Goal: Task Accomplishment & Management: Manage account settings

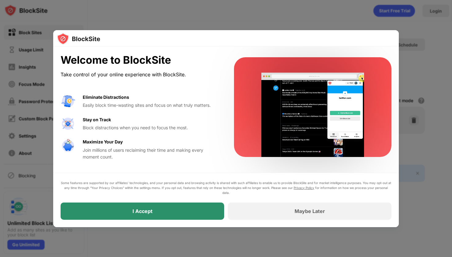
click at [186, 215] on div "I Accept" at bounding box center [143, 210] width 164 height 17
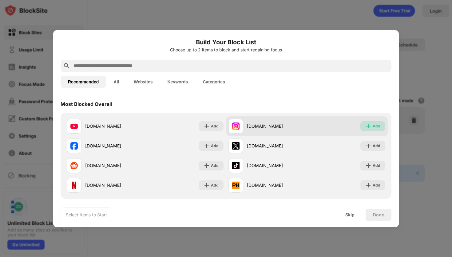
click at [375, 127] on div "Add" at bounding box center [377, 126] width 8 height 6
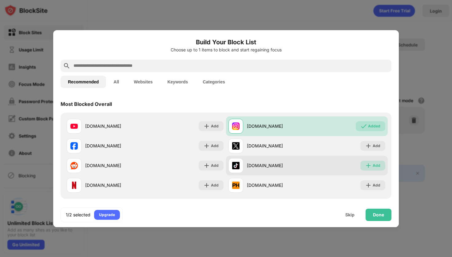
click at [375, 161] on div "Add" at bounding box center [373, 166] width 25 height 10
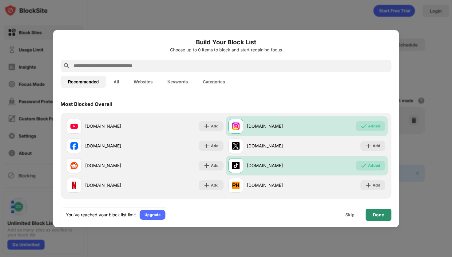
click at [375, 215] on div "Done" at bounding box center [378, 214] width 11 height 5
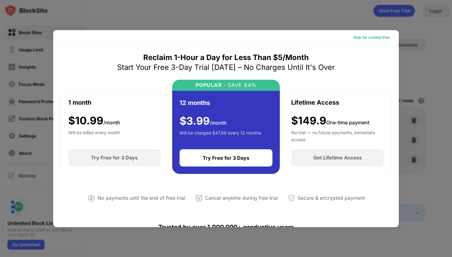
click at [365, 38] on div "Skip for Limited Plan" at bounding box center [372, 37] width 37 height 6
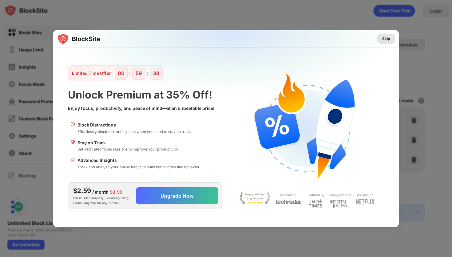
click at [385, 38] on div "Skip" at bounding box center [387, 39] width 8 height 6
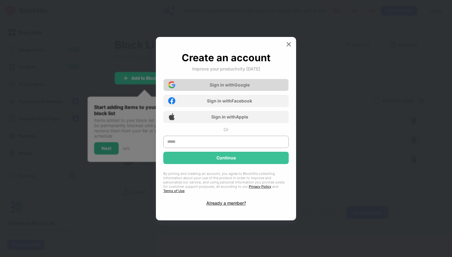
click at [253, 88] on div "Sign in with Google" at bounding box center [226, 85] width 126 height 12
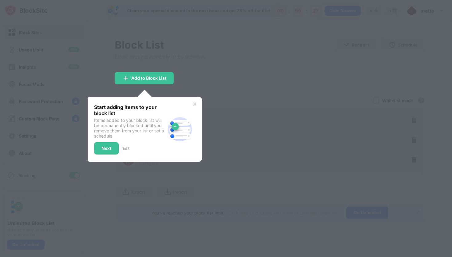
click at [103, 140] on div "Start adding items to your block list Items added to your block list will be pe…" at bounding box center [129, 129] width 71 height 50
click at [104, 143] on div "Next" at bounding box center [106, 148] width 25 height 12
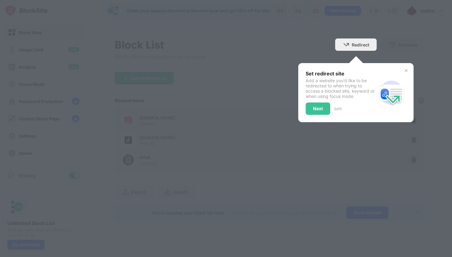
click at [146, 133] on div at bounding box center [226, 128] width 452 height 257
click at [313, 110] on div "Next" at bounding box center [318, 108] width 10 height 5
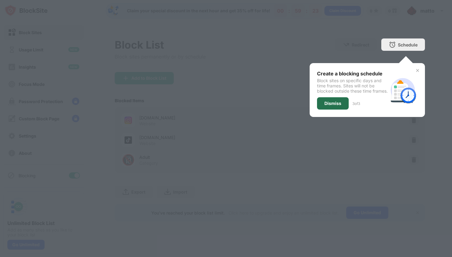
click at [340, 106] on div "Dismiss" at bounding box center [333, 103] width 17 height 5
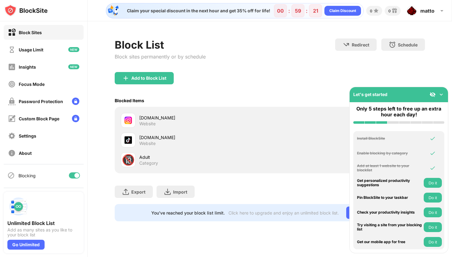
click at [439, 93] on img at bounding box center [442, 94] width 6 height 6
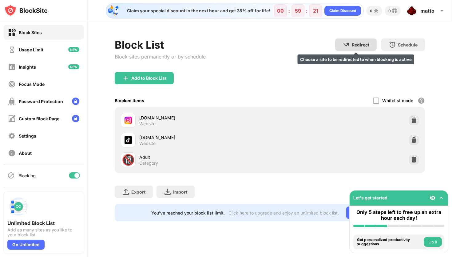
click at [344, 36] on div "Block List Block sites permanently or by schedule Redirect Choose a site to be …" at bounding box center [270, 129] width 365 height 217
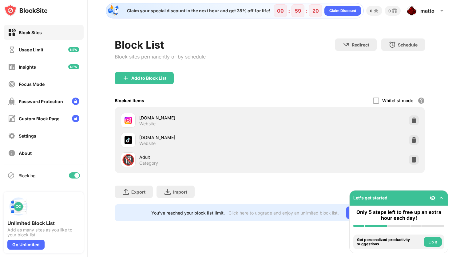
click at [344, 38] on div "Block List Block sites permanently or by schedule Redirect Choose a site to be …" at bounding box center [270, 129] width 365 height 217
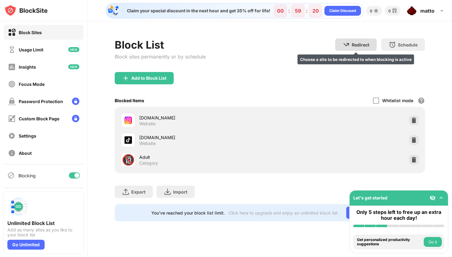
click at [344, 39] on div "Redirect Choose a site to be redirected to when blocking is active" at bounding box center [356, 44] width 42 height 12
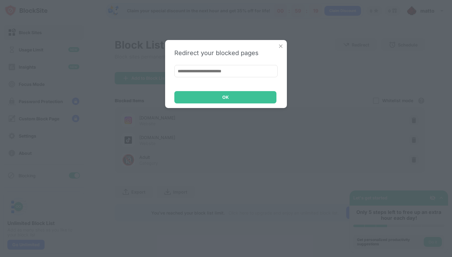
click at [235, 64] on div "Redirect your blocked pages OK" at bounding box center [226, 74] width 122 height 68
click at [235, 66] on input at bounding box center [225, 71] width 103 height 12
click at [227, 71] on input at bounding box center [225, 71] width 103 height 12
paste input "**********"
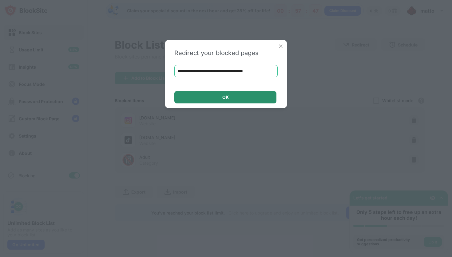
type input "**********"
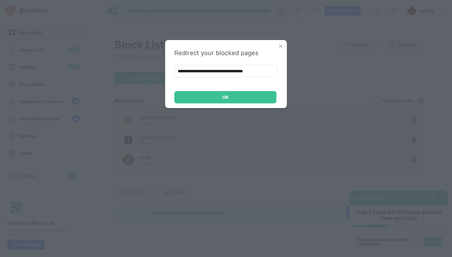
click at [228, 104] on div "**********" at bounding box center [226, 74] width 122 height 68
click at [224, 99] on div "OK" at bounding box center [226, 97] width 6 height 5
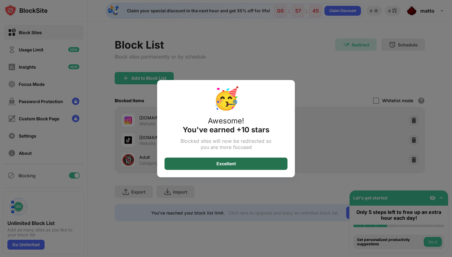
click at [259, 165] on div "Excellent" at bounding box center [226, 164] width 123 height 12
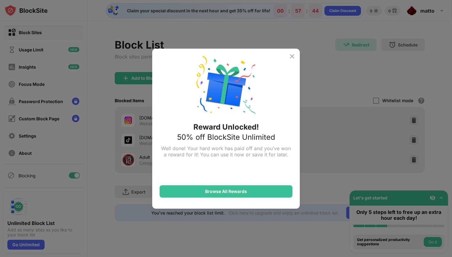
click at [326, 121] on div "Reward Unlocked! 50% off BlockSite Unlimited Well done! Your hard work has paid…" at bounding box center [226, 128] width 452 height 257
click at [293, 55] on img at bounding box center [292, 56] width 7 height 7
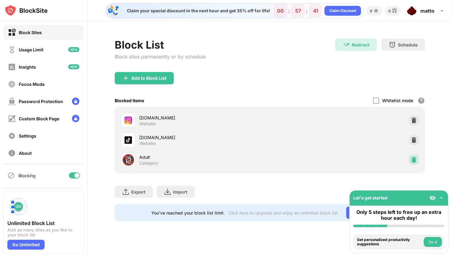
click at [415, 157] on img at bounding box center [414, 160] width 6 height 6
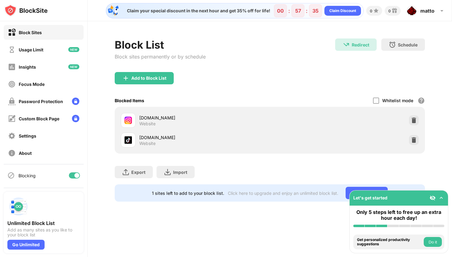
click at [442, 195] on img at bounding box center [442, 198] width 6 height 6
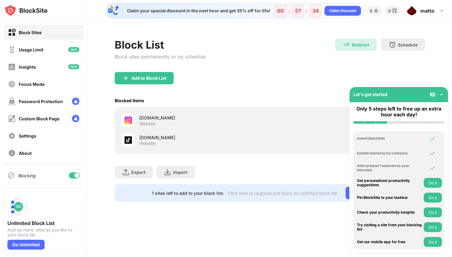
click at [440, 99] on div "Let's get started" at bounding box center [399, 94] width 98 height 15
click at [440, 96] on img at bounding box center [442, 94] width 6 height 6
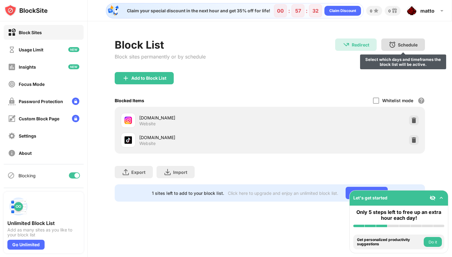
click at [414, 41] on div "Schedule Select which days and timeframes the block list will be active." at bounding box center [404, 44] width 44 height 12
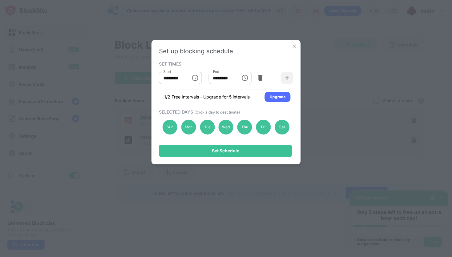
click at [249, 79] on button "Choose time, selected time is 1:00 PM" at bounding box center [245, 78] width 12 height 12
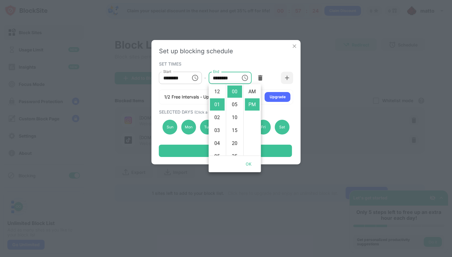
scroll to position [13, 0]
click at [191, 79] on icon "Choose time, selected time is 10:00 AM" at bounding box center [194, 77] width 7 height 7
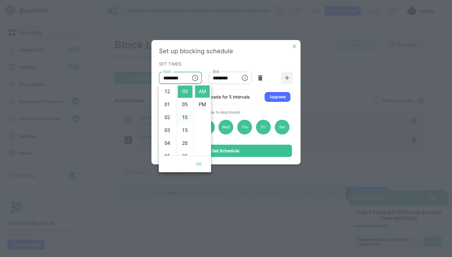
scroll to position [129, 0]
click at [239, 80] on div at bounding box center [243, 78] width 9 height 10
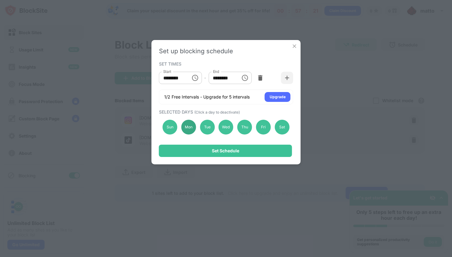
click at [189, 128] on div "Mon" at bounding box center [188, 127] width 15 height 15
click at [193, 134] on div "Sun Mon Tue Wed Thu Fri Sat" at bounding box center [226, 126] width 134 height 25
click at [190, 130] on div "Mon" at bounding box center [188, 127] width 15 height 15
click at [168, 129] on div "Sun" at bounding box center [170, 127] width 15 height 15
click at [290, 126] on div "Sun Mon Tue Wed Thu Fri Sat" at bounding box center [226, 126] width 134 height 25
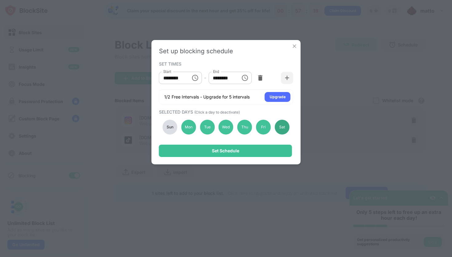
click at [285, 128] on div "Sat" at bounding box center [282, 127] width 15 height 15
click at [283, 126] on div "Sat" at bounding box center [282, 127] width 15 height 15
click at [170, 125] on div "Sun" at bounding box center [170, 127] width 15 height 15
click at [194, 78] on icon "Choose time, selected time is 10:00 AM" at bounding box center [194, 77] width 7 height 7
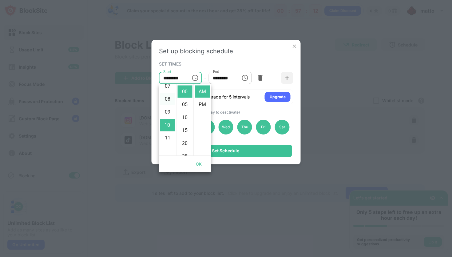
scroll to position [90, 0]
click at [166, 107] on li "08" at bounding box center [167, 104] width 15 height 12
click at [169, 118] on li "05" at bounding box center [167, 116] width 15 height 12
type input "********"
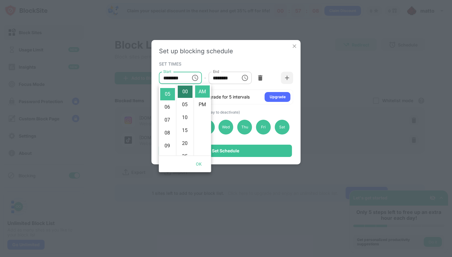
scroll to position [65, 0]
click at [246, 77] on icon "Choose time, selected time is 1:00 PM" at bounding box center [244, 77] width 7 height 7
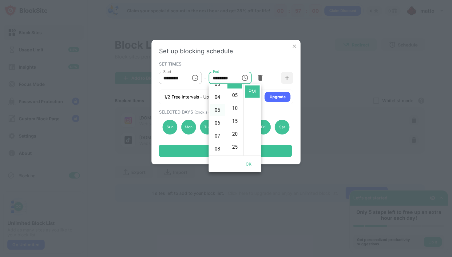
scroll to position [56, 0]
click at [220, 112] on li "06" at bounding box center [217, 113] width 15 height 12
click at [218, 128] on li "09" at bounding box center [217, 130] width 15 height 12
type input "********"
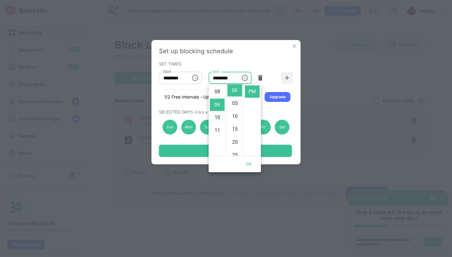
scroll to position [102, 0]
click at [248, 64] on div "SET TIMES" at bounding box center [225, 63] width 133 height 5
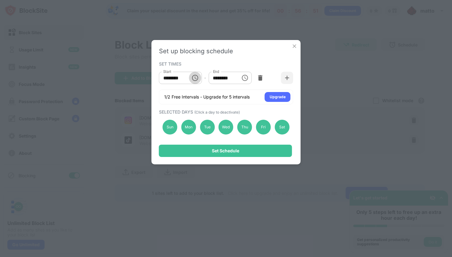
click at [193, 73] on button "Choose time, selected time is 5:00 AM" at bounding box center [195, 78] width 12 height 12
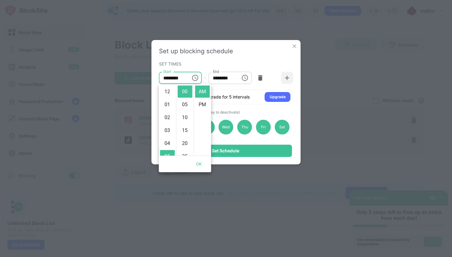
scroll to position [65, 0]
click at [215, 51] on div "Set up blocking schedule" at bounding box center [226, 50] width 134 height 7
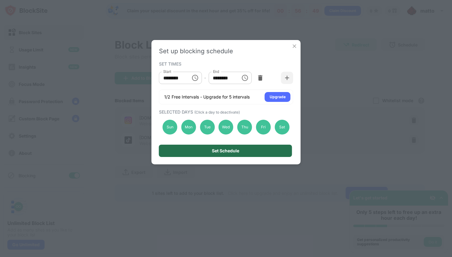
click at [219, 151] on div "Set Schedule" at bounding box center [225, 150] width 27 height 5
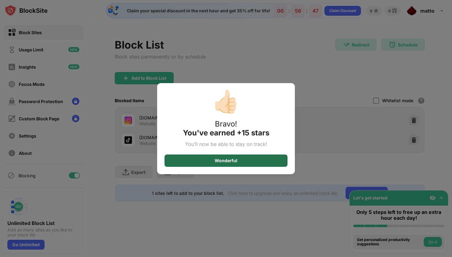
click at [272, 162] on div "Wonderful" at bounding box center [226, 160] width 123 height 12
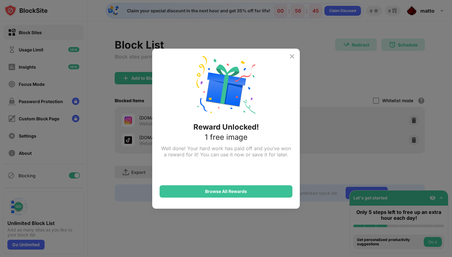
click at [291, 56] on img at bounding box center [292, 56] width 7 height 7
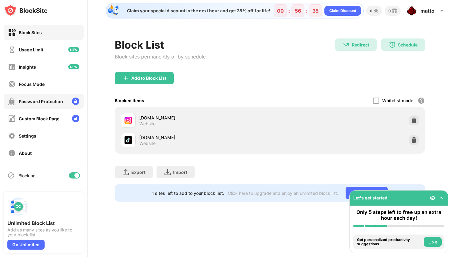
click at [44, 98] on div "Password Protection" at bounding box center [35, 102] width 55 height 8
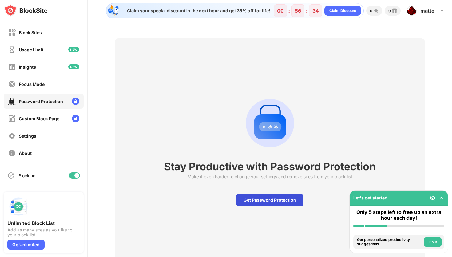
click at [266, 198] on div "Get Password Protection" at bounding box center [269, 200] width 67 height 12
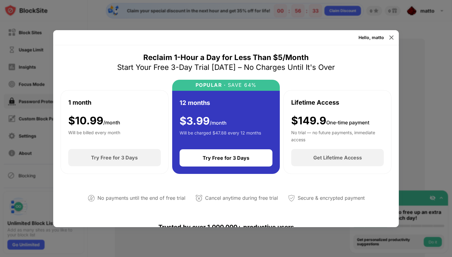
click at [408, 34] on div at bounding box center [226, 128] width 452 height 257
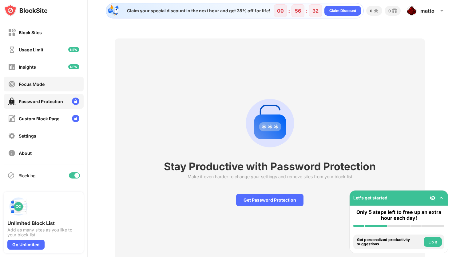
click at [58, 83] on div "Focus Mode" at bounding box center [44, 84] width 80 height 15
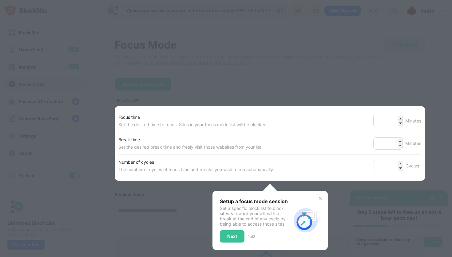
click at [337, 104] on div at bounding box center [226, 128] width 452 height 257
click at [257, 145] on div "Set the desired break time and freely visit those websites from your list." at bounding box center [190, 146] width 144 height 7
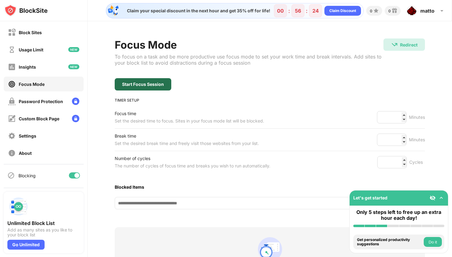
click at [157, 86] on div "Start Focus Session" at bounding box center [143, 84] width 42 height 5
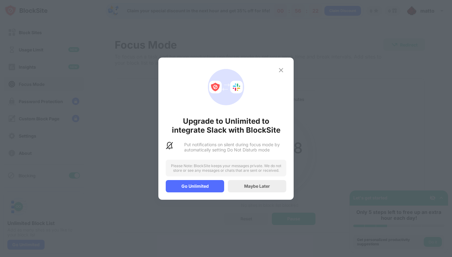
click at [281, 71] on img at bounding box center [281, 69] width 7 height 7
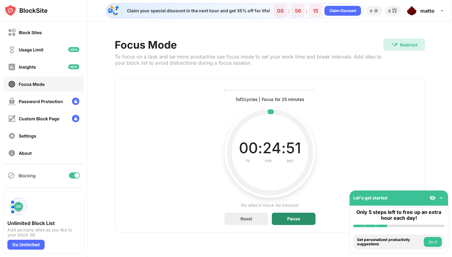
click at [286, 213] on div "Pause" at bounding box center [294, 219] width 44 height 12
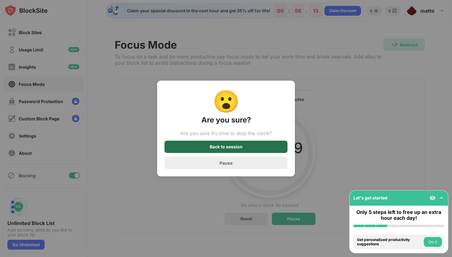
click at [239, 149] on div "Back to session" at bounding box center [226, 146] width 33 height 5
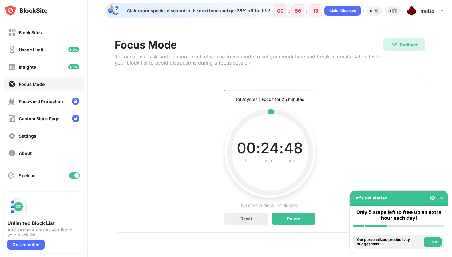
click at [251, 226] on div "1 of 2 cycles | Focus for 25 minutes Current, complete and future cycles status…" at bounding box center [270, 155] width 311 height 154
click at [247, 219] on div "Reset" at bounding box center [247, 218] width 12 height 5
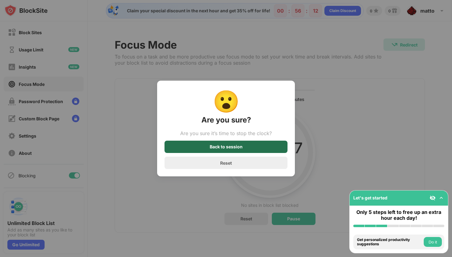
click at [250, 146] on div "Back to session" at bounding box center [226, 147] width 123 height 12
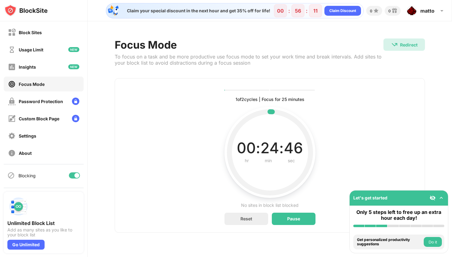
click at [246, 231] on div "1 of 2 cycles | Focus for 25 minutes Current, complete and future cycles status…" at bounding box center [270, 155] width 311 height 154
click at [245, 220] on div "Reset" at bounding box center [247, 218] width 12 height 5
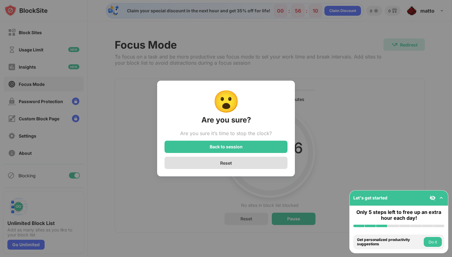
click at [244, 166] on div "Reset" at bounding box center [226, 163] width 123 height 12
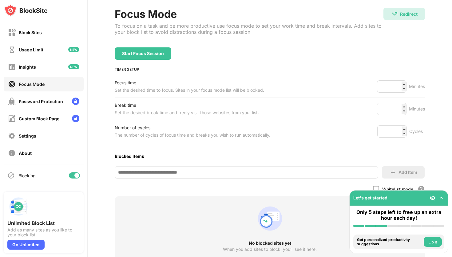
scroll to position [31, 0]
click at [268, 167] on input at bounding box center [247, 172] width 264 height 12
click at [415, 172] on div "Add Item" at bounding box center [408, 172] width 19 height 5
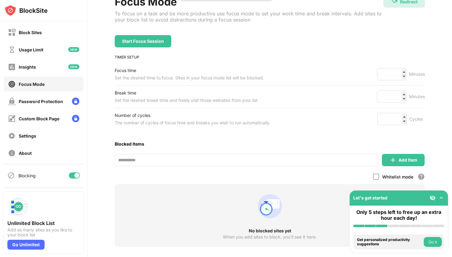
scroll to position [55, 0]
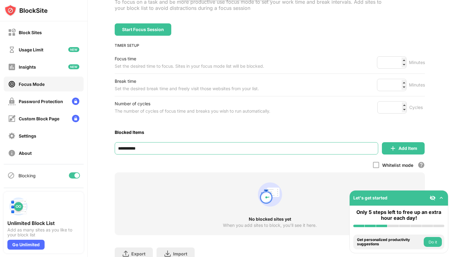
click at [254, 145] on input "**********" at bounding box center [247, 148] width 264 height 12
type input "**********"
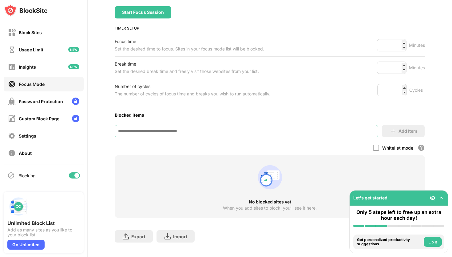
scroll to position [80, 0]
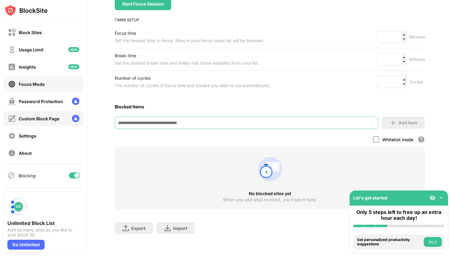
click at [66, 117] on div "Custom Block Page" at bounding box center [44, 118] width 80 height 15
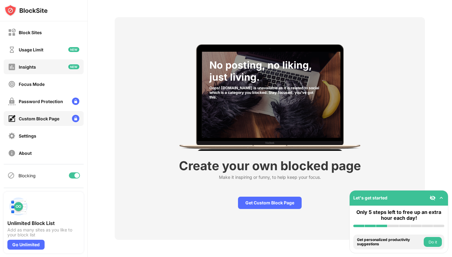
click at [71, 71] on div "Insights" at bounding box center [44, 66] width 80 height 15
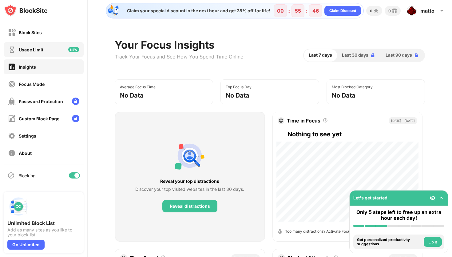
click at [66, 56] on div "Usage Limit" at bounding box center [44, 49] width 80 height 15
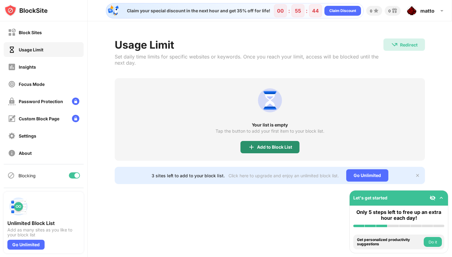
click at [276, 145] on div "Add to Block List" at bounding box center [274, 147] width 35 height 5
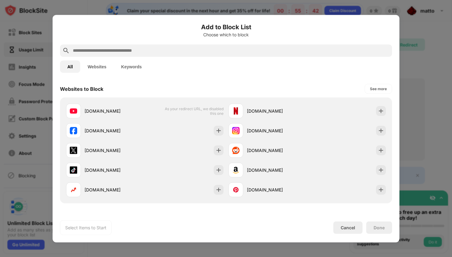
click at [401, 88] on div at bounding box center [226, 128] width 452 height 257
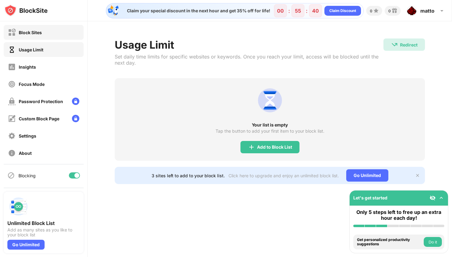
click at [38, 31] on div "Block Sites" at bounding box center [30, 32] width 23 height 5
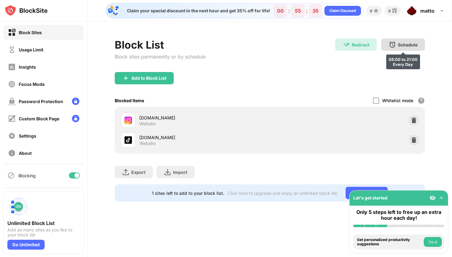
click at [413, 41] on div "Schedule 05:00 to 21:00 Every Day" at bounding box center [404, 44] width 44 height 12
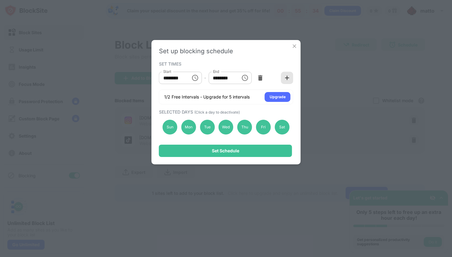
click at [284, 78] on img at bounding box center [287, 78] width 6 height 6
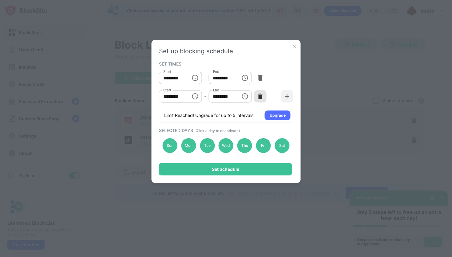
click at [261, 98] on img at bounding box center [260, 96] width 6 height 6
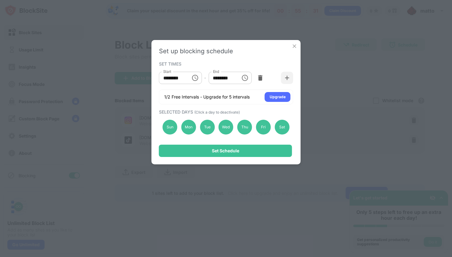
click at [341, 67] on div "Set up blocking schedule SET TIMES Start ******** Start - End ******** End 1/2 …" at bounding box center [226, 128] width 452 height 257
click at [294, 47] on img at bounding box center [295, 46] width 6 height 6
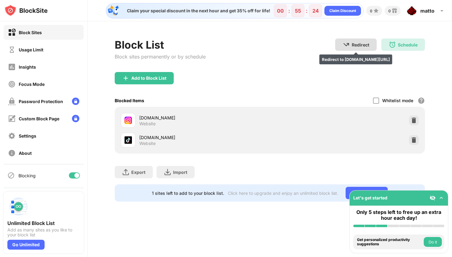
click at [350, 43] on div "Redirect Redirect to [DOMAIN_NAME][URL]" at bounding box center [356, 44] width 42 height 12
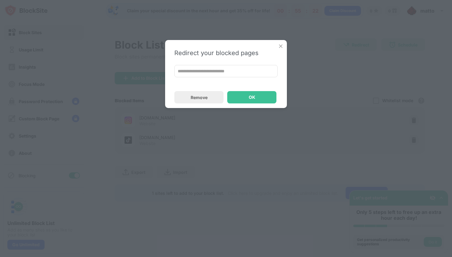
click at [234, 73] on input "**********" at bounding box center [225, 71] width 103 height 12
click at [259, 96] on div "OK" at bounding box center [251, 97] width 49 height 12
click at [216, 98] on div "Remove" at bounding box center [198, 97] width 49 height 12
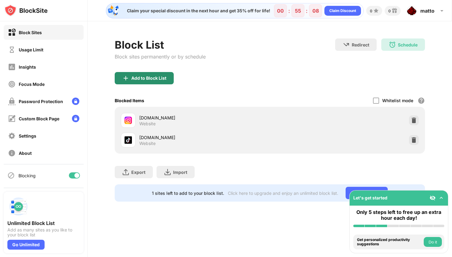
click at [168, 77] on div "Add to Block List" at bounding box center [144, 78] width 59 height 12
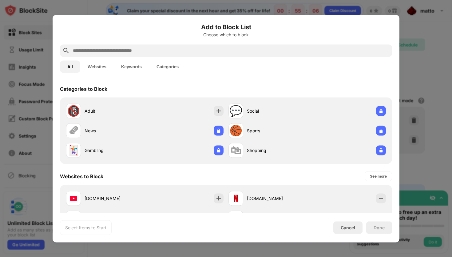
click at [452, 112] on div at bounding box center [226, 128] width 452 height 257
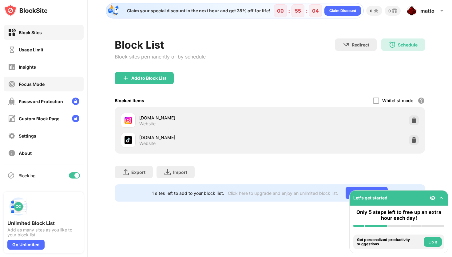
click at [55, 84] on div "Focus Mode" at bounding box center [44, 84] width 80 height 15
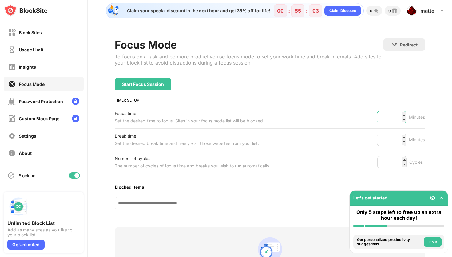
click at [395, 119] on input "**" at bounding box center [392, 117] width 30 height 12
drag, startPoint x: 395, startPoint y: 119, endPoint x: 383, endPoint y: 118, distance: 12.0
click at [383, 118] on input "**" at bounding box center [392, 117] width 30 height 12
type input "**"
click at [343, 102] on div "Focus Mode To focus on a task and be more productive use focus mode to set your…" at bounding box center [270, 179] width 311 height 282
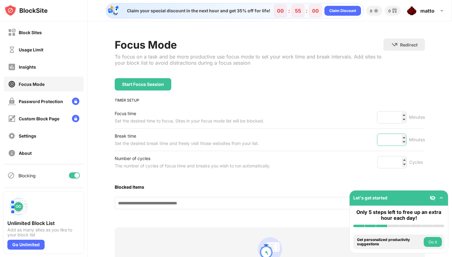
click at [394, 138] on input "*" at bounding box center [392, 140] width 30 height 12
type input "*"
click at [341, 133] on div "Break time Set the desired break time and freely visit those websites from your…" at bounding box center [270, 140] width 311 height 22
click at [408, 166] on div "* Cycles" at bounding box center [402, 162] width 48 height 12
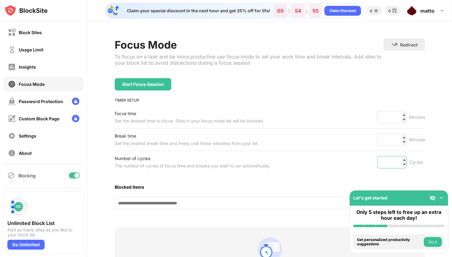
click at [407, 165] on input "*" at bounding box center [393, 162] width 30 height 12
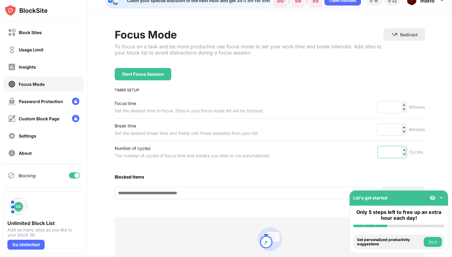
scroll to position [10, 0]
type input "*"
click at [404, 155] on input "*" at bounding box center [393, 152] width 30 height 12
click at [189, 196] on input at bounding box center [247, 192] width 264 height 12
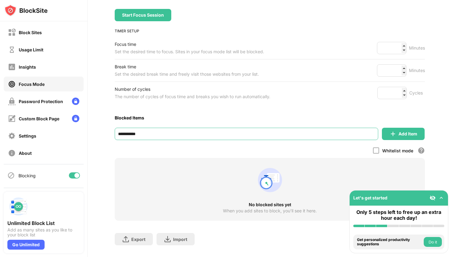
type input "**********"
click at [393, 135] on img at bounding box center [393, 133] width 7 height 7
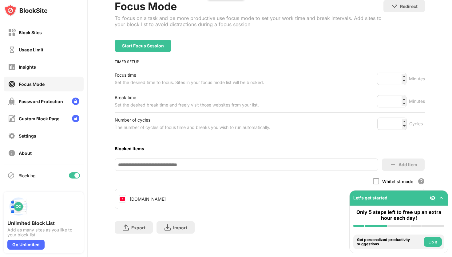
scroll to position [38, 0]
click at [146, 51] on div "Start Focus Session" at bounding box center [143, 46] width 57 height 12
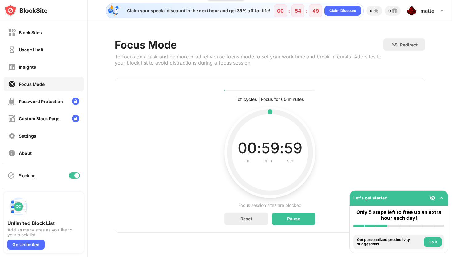
scroll to position [0, 0]
click at [45, 35] on div "Block Sites" at bounding box center [44, 32] width 80 height 15
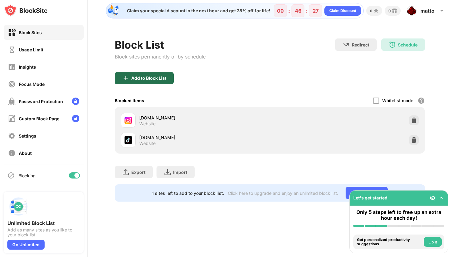
click at [155, 81] on div "Add to Block List" at bounding box center [144, 78] width 59 height 12
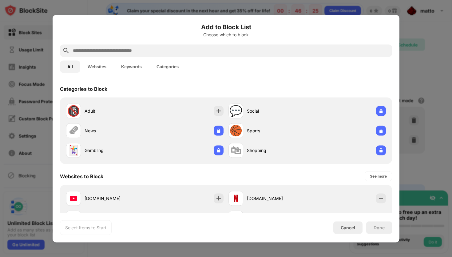
click at [166, 47] on input "text" at bounding box center [231, 50] width 318 height 7
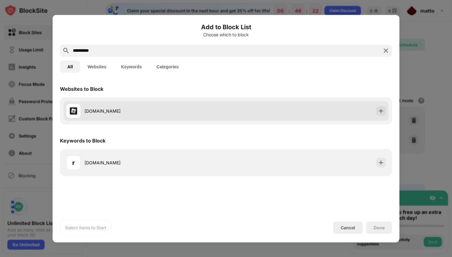
type input "**********"
click at [266, 118] on div "[DOMAIN_NAME]" at bounding box center [226, 111] width 325 height 20
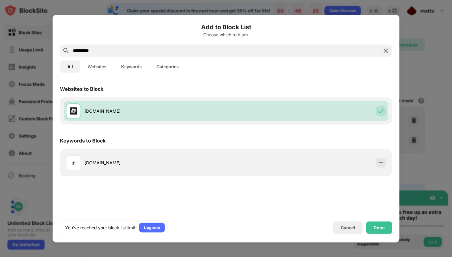
click at [380, 237] on div "**********" at bounding box center [226, 128] width 347 height 227
click at [379, 230] on div "Done" at bounding box center [379, 227] width 11 height 5
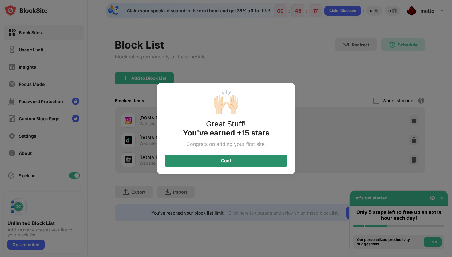
click at [227, 158] on div "Cool" at bounding box center [226, 160] width 10 height 5
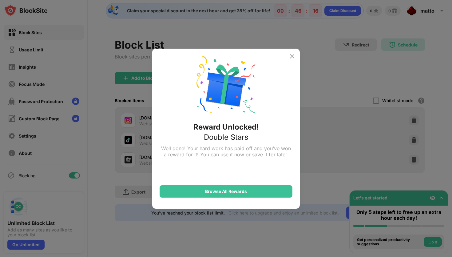
click at [320, 112] on div "Reward Unlocked! Double Stars Well done! Your hard work has paid off and you’ve…" at bounding box center [226, 128] width 452 height 257
click at [295, 57] on img at bounding box center [292, 56] width 7 height 7
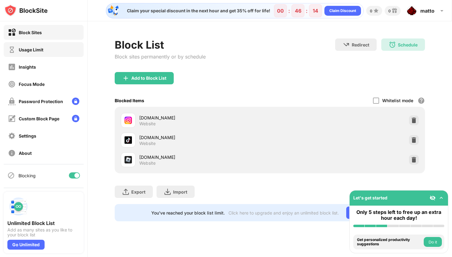
click at [74, 53] on div "Usage Limit" at bounding box center [44, 49] width 80 height 15
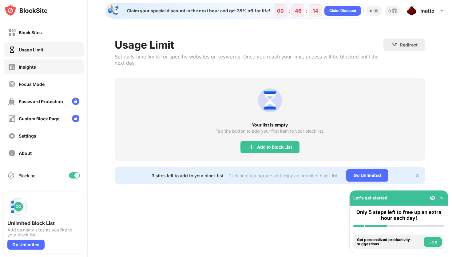
click at [61, 68] on div "Insights" at bounding box center [44, 66] width 80 height 15
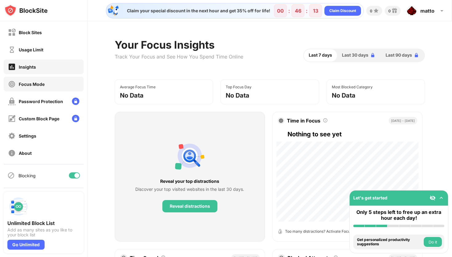
click at [66, 83] on div "Focus Mode" at bounding box center [44, 84] width 80 height 15
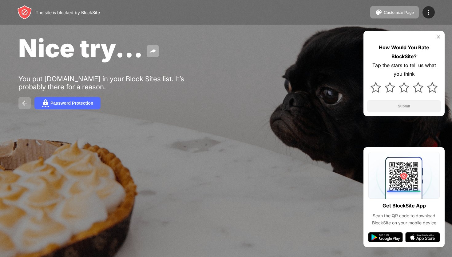
click at [21, 105] on img at bounding box center [24, 102] width 7 height 7
click at [381, 12] on img at bounding box center [378, 12] width 7 height 7
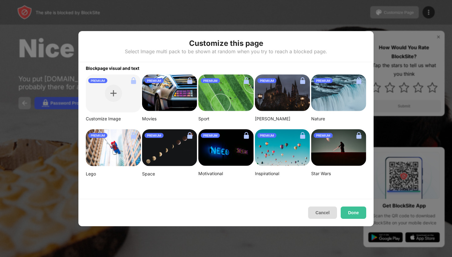
click at [325, 214] on button "Cancel" at bounding box center [322, 212] width 29 height 12
